Goal: Information Seeking & Learning: Learn about a topic

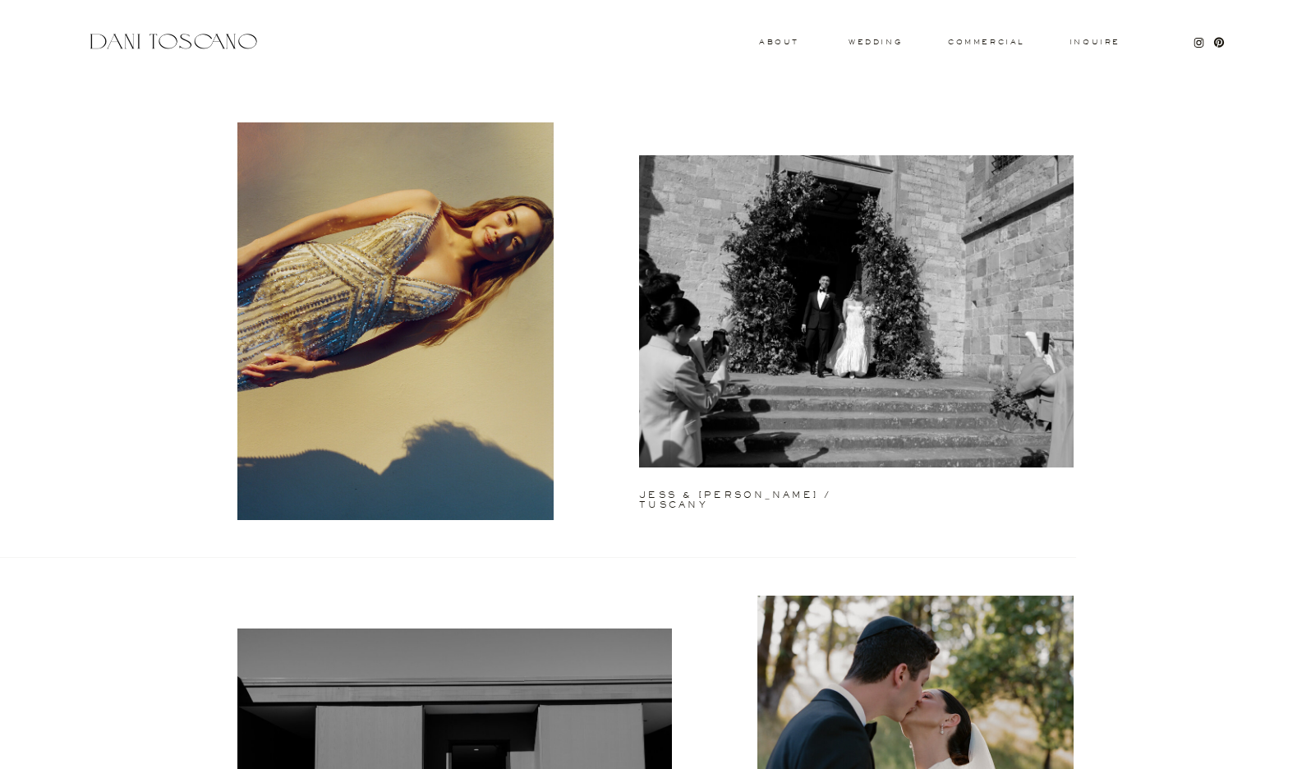
click at [232, 43] on div at bounding box center [173, 41] width 174 height 22
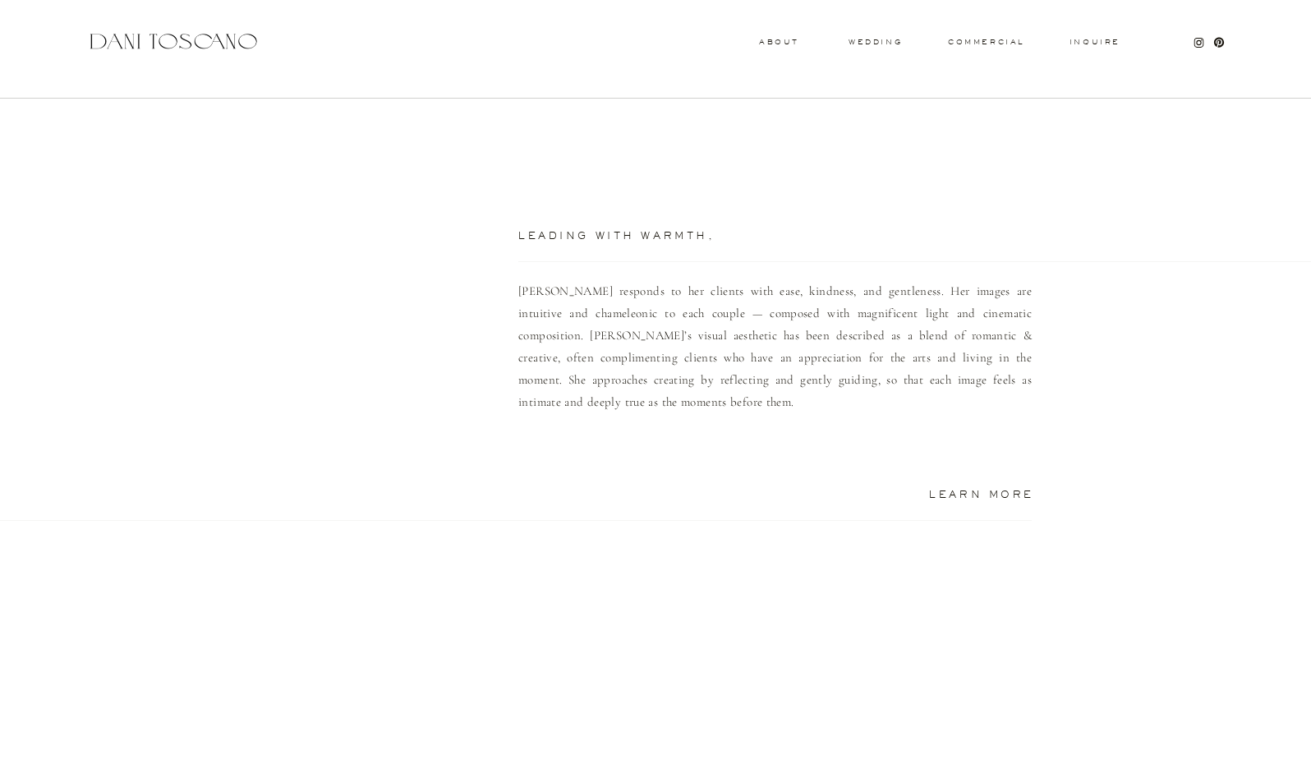
scroll to position [1035, 0]
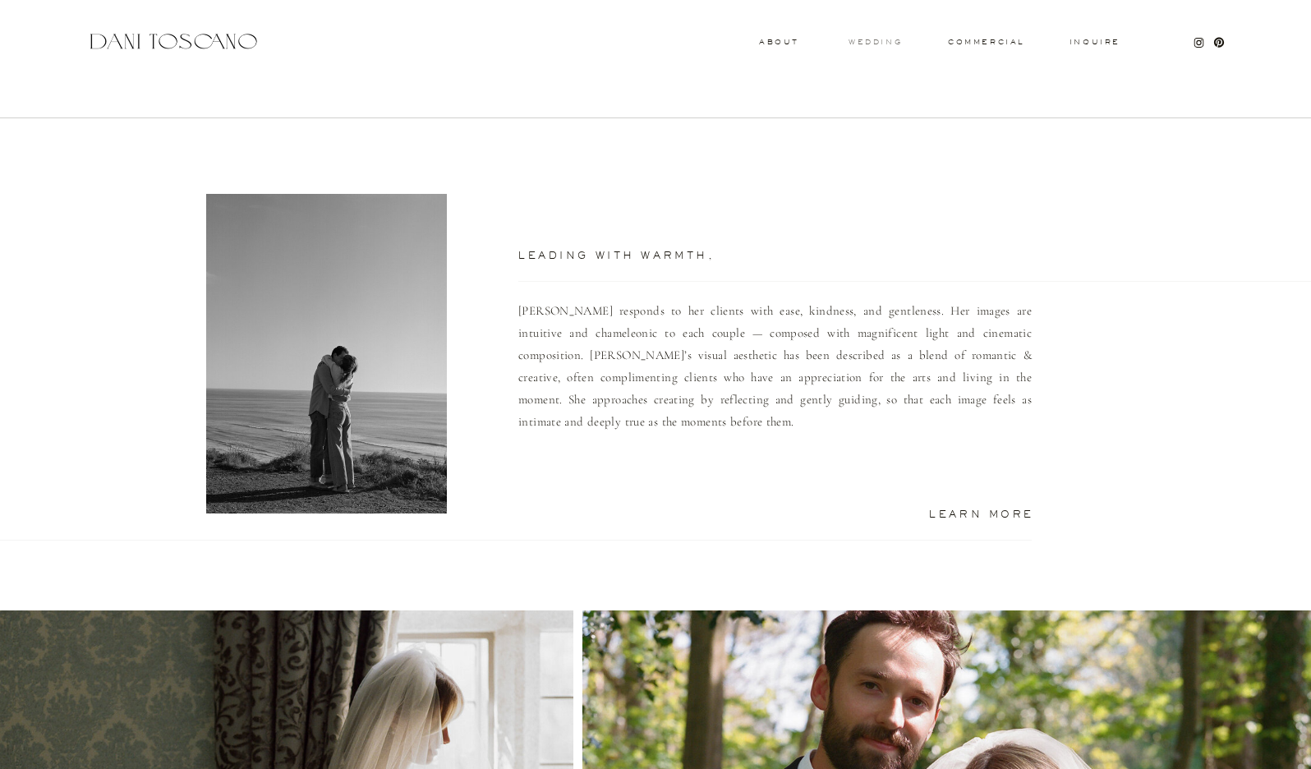
click at [862, 41] on h3 "wedding" at bounding box center [874, 42] width 53 height 6
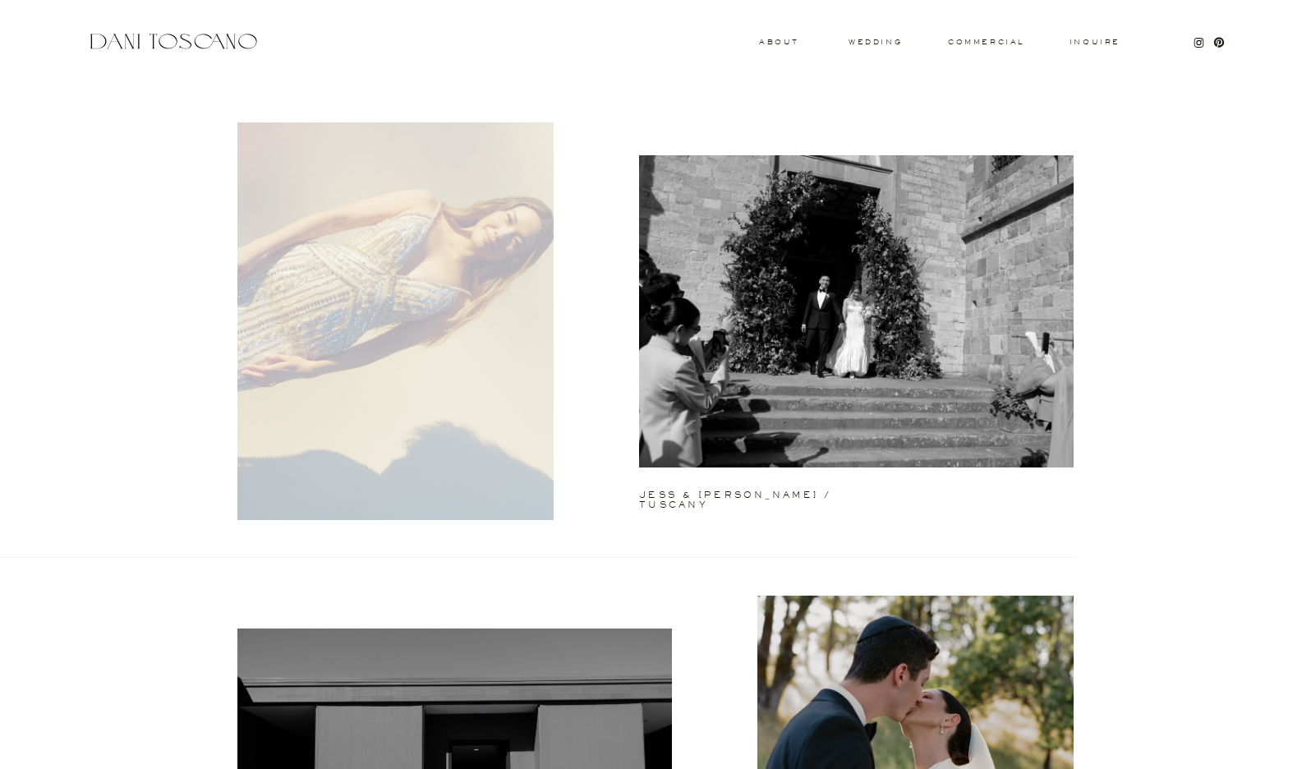
click at [511, 303] on div at bounding box center [395, 321] width 316 height 398
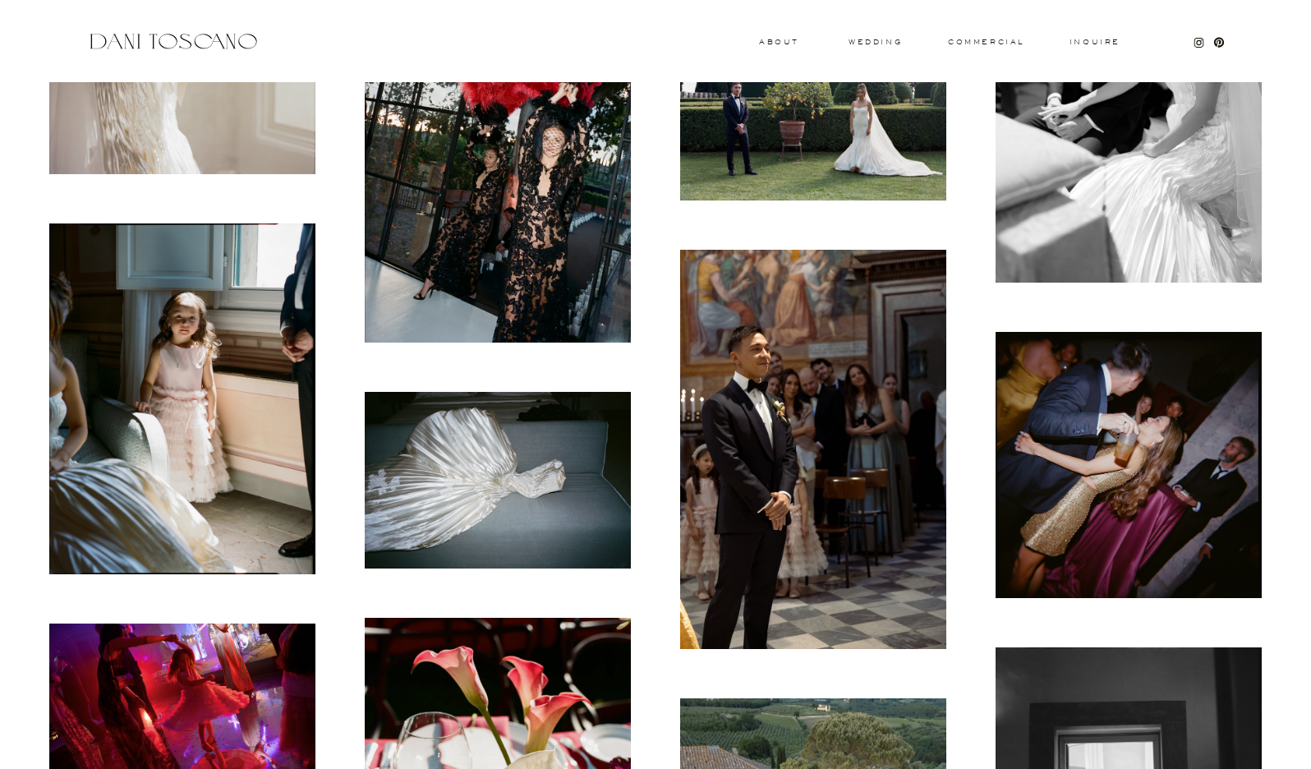
scroll to position [6825, 0]
